Goal: Transaction & Acquisition: Purchase product/service

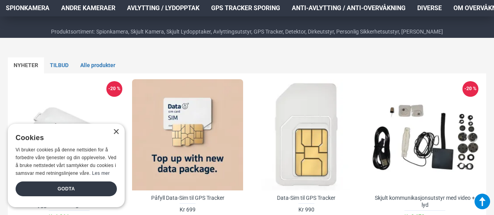
scroll to position [312, 0]
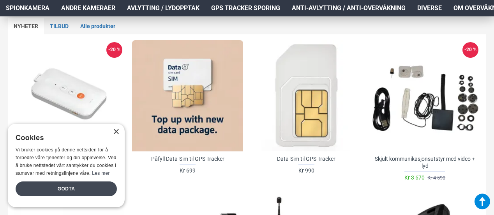
click at [71, 192] on div "Godta" at bounding box center [66, 188] width 101 height 15
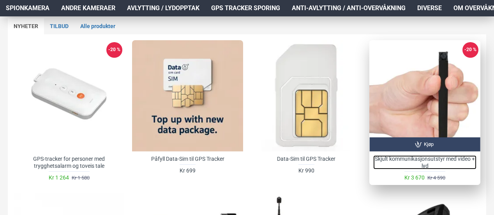
click at [416, 157] on link "Skjult kommunikasjonsutstyr med video + lyd" at bounding box center [424, 162] width 103 height 14
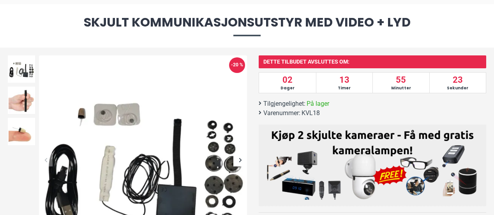
scroll to position [78, 0]
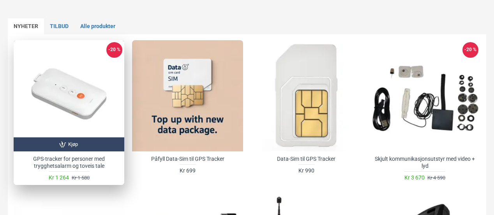
click at [103, 126] on div at bounding box center [69, 95] width 111 height 111
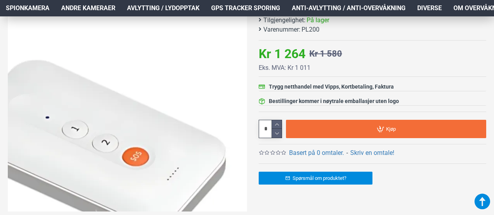
scroll to position [234, 0]
